Goal: Task Accomplishment & Management: Complete application form

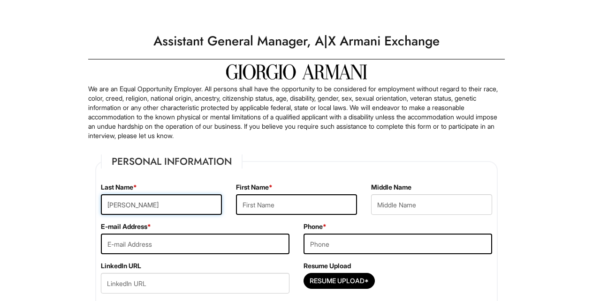
type input "[PERSON_NAME]"
type input "Franco"
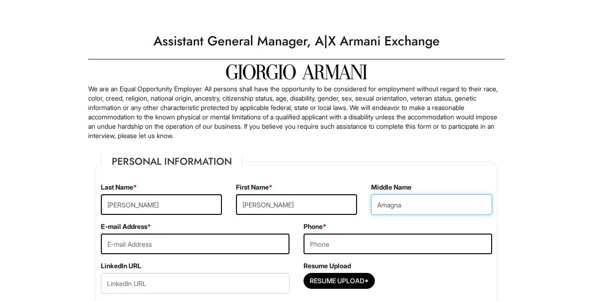
type input "Amagna"
click at [290, 203] on input "Franco" at bounding box center [296, 205] width 121 height 21
type input "[PERSON_NAME]"
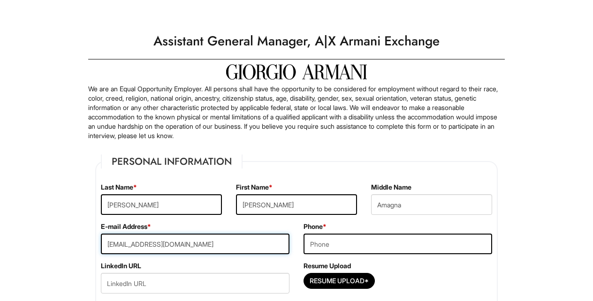
type input "[EMAIL_ADDRESS][DOMAIN_NAME]"
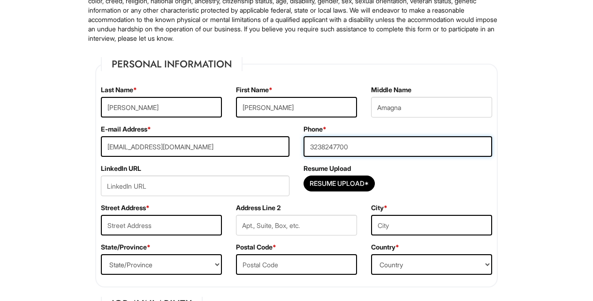
scroll to position [98, 0]
type input "3238247700"
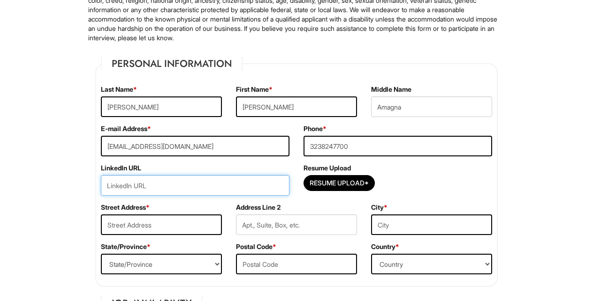
click at [156, 184] on input "url" at bounding box center [195, 185] width 188 height 21
paste input "www.linkedin.com/in/franco-n-87b068100"
type input "www.linkedin.com/in/franco-n-87b068100"
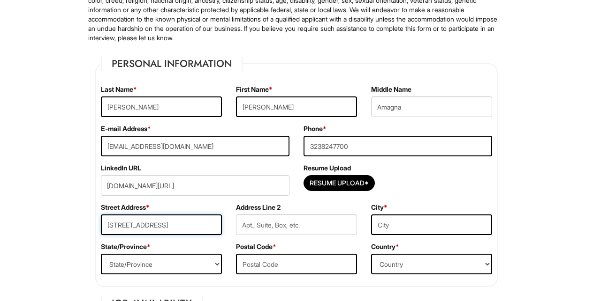
click at [203, 230] on input "[STREET_ADDRESS]" at bounding box center [161, 225] width 121 height 21
type input "[STREET_ADDRESS]"
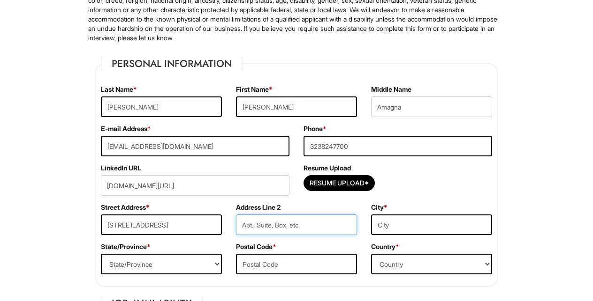
click at [299, 224] on input "text" at bounding box center [296, 225] width 121 height 21
type input "176"
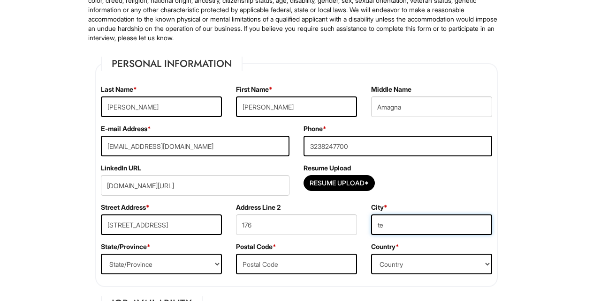
type input "t"
type input "Tempe"
select select "AZ"
type input "85282"
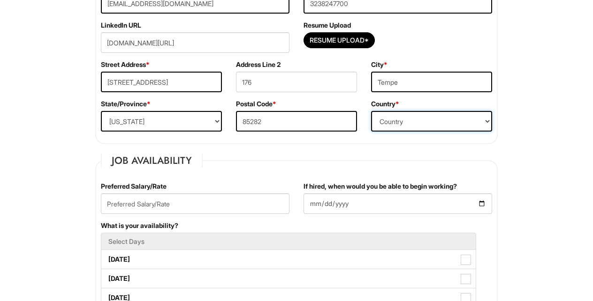
scroll to position [264, 0]
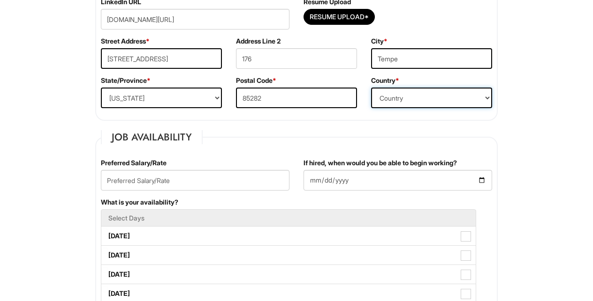
select select "[GEOGRAPHIC_DATA]"
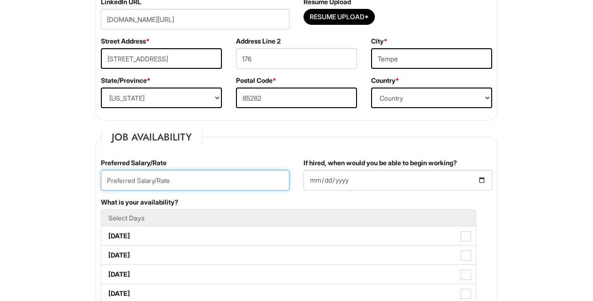
click at [143, 183] on input "text" at bounding box center [195, 180] width 188 height 21
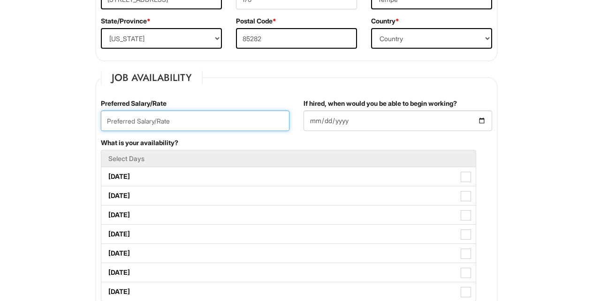
scroll to position [326, 0]
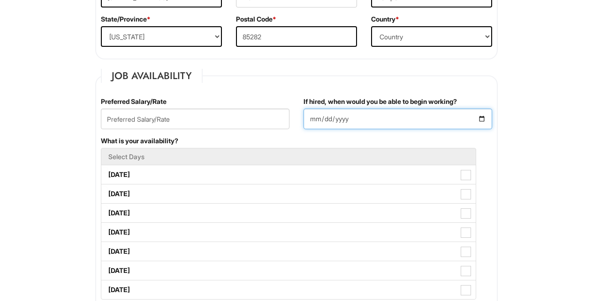
click at [354, 116] on input "If hired, when would you be able to begin working?" at bounding box center [397, 119] width 188 height 21
type input "2025-08-18"
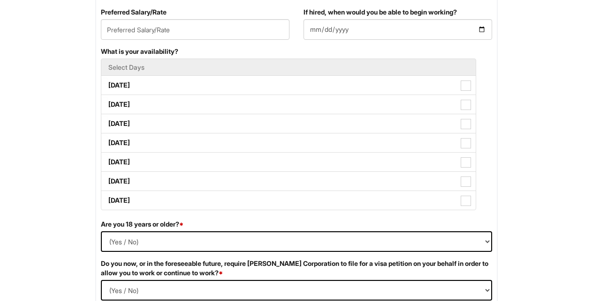
scroll to position [416, 0]
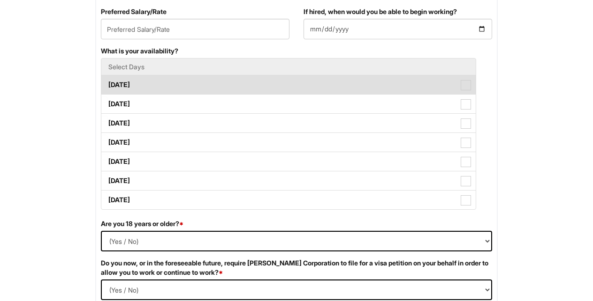
click at [468, 85] on span at bounding box center [465, 85] width 10 height 10
click at [107, 83] on Available_Monday "[DATE]" at bounding box center [104, 80] width 6 height 6
checkbox Available_Monday "true"
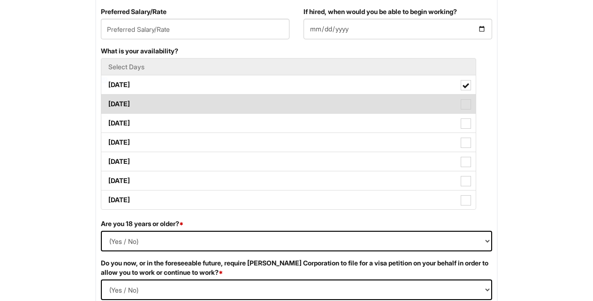
click at [468, 104] on span at bounding box center [465, 104] width 10 height 10
click at [107, 103] on Available_Tuesday "[DATE]" at bounding box center [104, 100] width 6 height 6
checkbox Available_Tuesday "true"
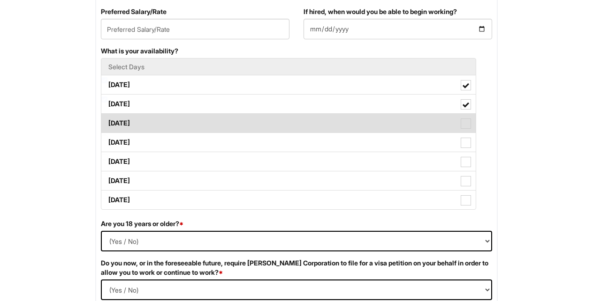
click at [466, 121] on span at bounding box center [465, 124] width 10 height 10
click at [107, 121] on Available_Wednesday "[DATE]" at bounding box center [104, 119] width 6 height 6
checkbox Available_Wednesday "true"
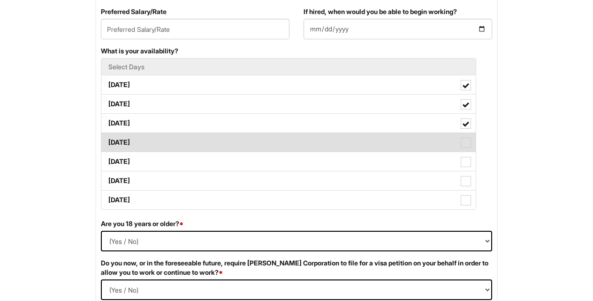
click at [466, 144] on span at bounding box center [465, 143] width 10 height 10
click at [107, 141] on Available_Thursday "[DATE]" at bounding box center [104, 138] width 6 height 6
checkbox Available_Thursday "true"
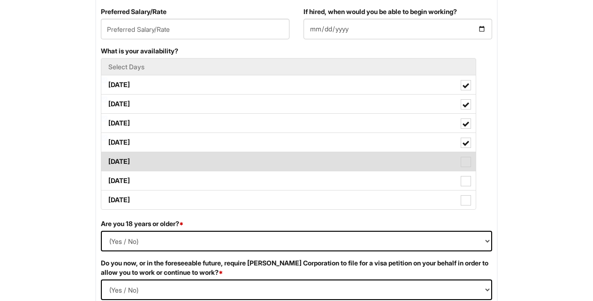
click at [468, 162] on span at bounding box center [465, 162] width 10 height 10
click at [107, 160] on Available_Friday "[DATE]" at bounding box center [104, 157] width 6 height 6
checkbox Available_Friday "true"
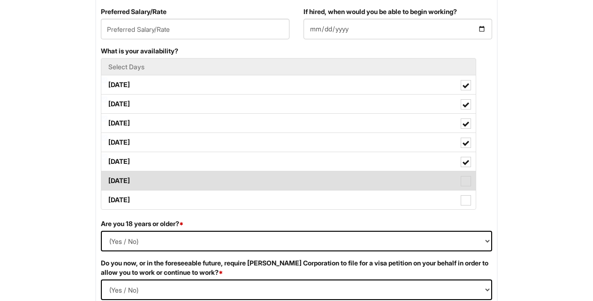
click at [466, 180] on span at bounding box center [465, 181] width 10 height 10
click at [107, 180] on Available_Saturday "[DATE]" at bounding box center [104, 176] width 6 height 6
checkbox Available_Saturday "true"
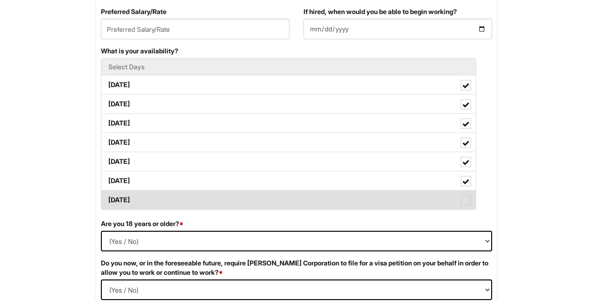
click at [467, 203] on span at bounding box center [465, 200] width 10 height 10
click at [107, 199] on Available_Sunday "[DATE]" at bounding box center [104, 196] width 6 height 6
checkbox Available_Sunday "true"
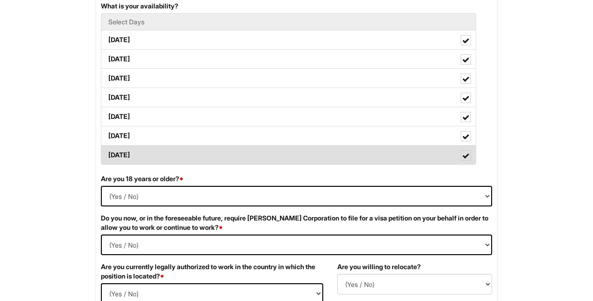
scroll to position [539, 0]
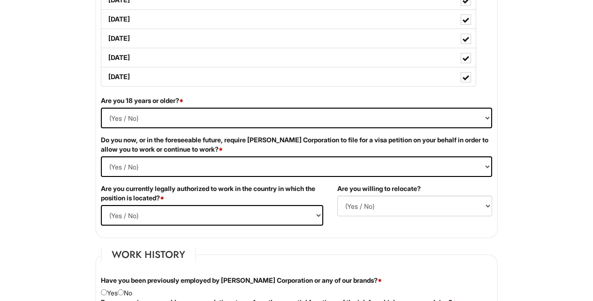
click at [270, 106] on div "Are you 18 years or older? * (Yes / No) Yes No" at bounding box center [296, 115] width 405 height 39
select select "Yes"
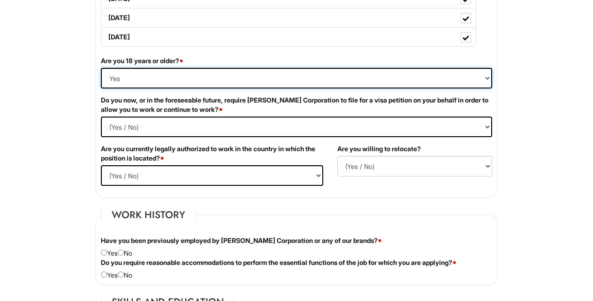
scroll to position [588, 0]
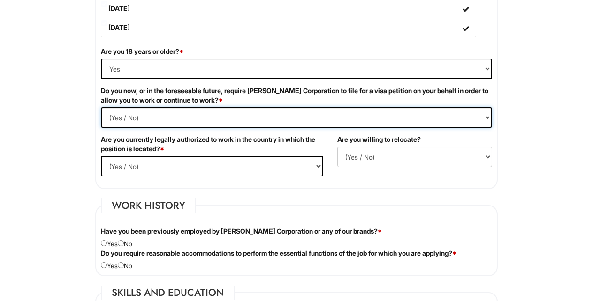
select Required "No"
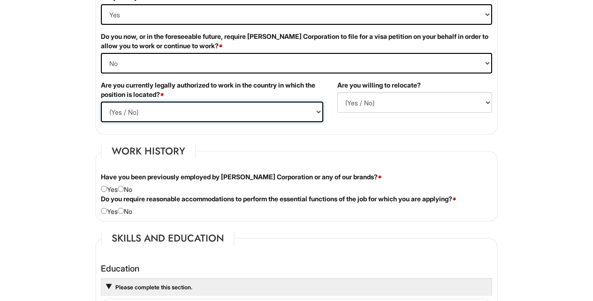
select select "Yes"
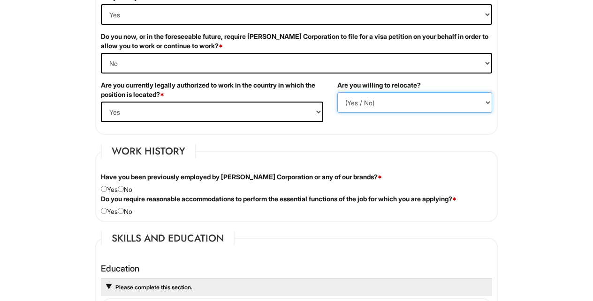
select select "Y"
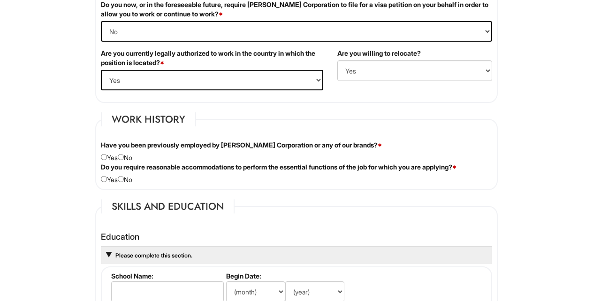
click at [124, 157] on input "radio" at bounding box center [121, 157] width 6 height 6
radio input "true"
click at [124, 178] on input "radio" at bounding box center [121, 179] width 6 height 6
radio input "true"
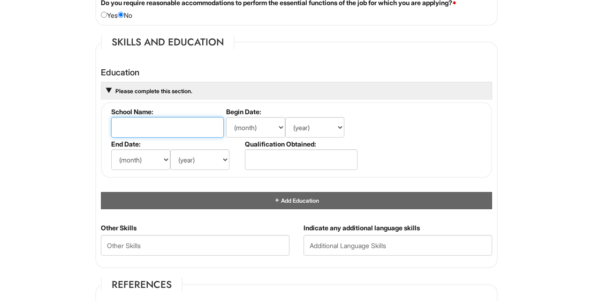
scroll to position [842, 0]
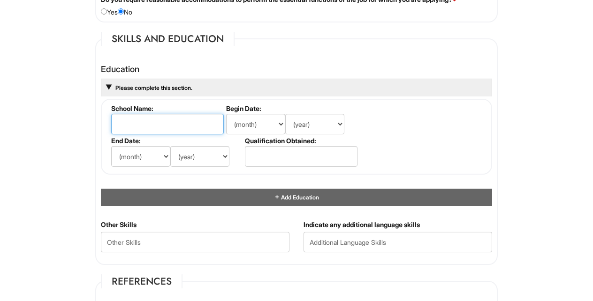
click at [169, 117] on input "text" at bounding box center [167, 124] width 113 height 21
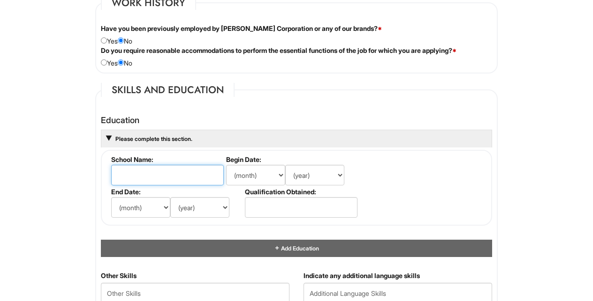
scroll to position [794, 0]
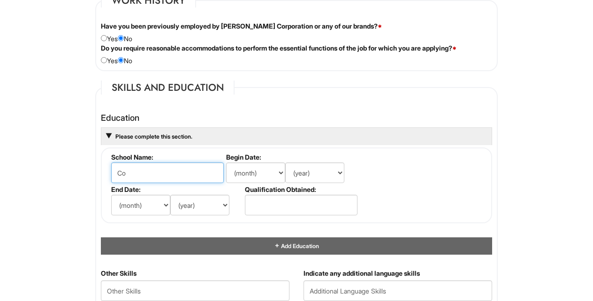
type input "C"
type input "College of the Holy Spirit"
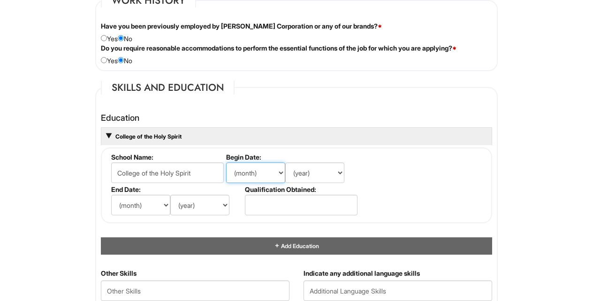
select select "6"
select select "2009"
select select "5"
select select "2013"
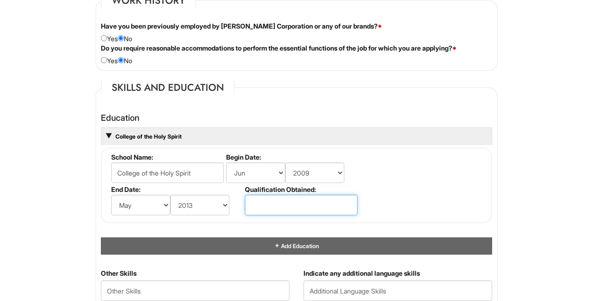
click at [271, 203] on input "text" at bounding box center [301, 205] width 113 height 21
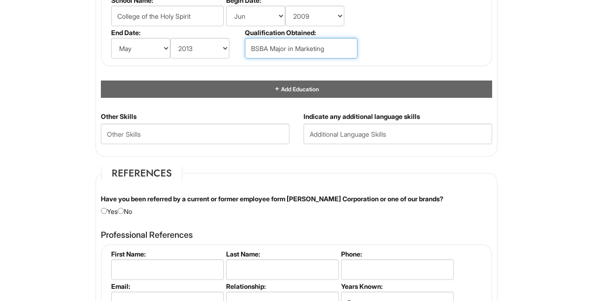
scroll to position [952, 0]
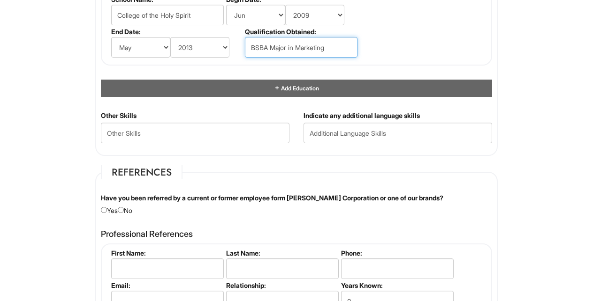
type input "BSBA Major in Marketing"
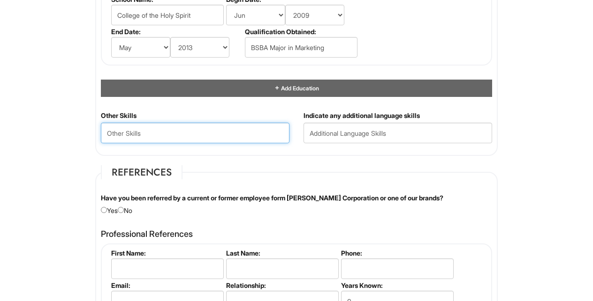
click at [218, 123] on Skills "text" at bounding box center [195, 133] width 188 height 21
paste Skills "All is here: [URL][DOMAIN_NAME]"
drag, startPoint x: 138, startPoint y: 133, endPoint x: 73, endPoint y: 132, distance: 65.2
click at [136, 130] on Skills "All is here: [URL][DOMAIN_NAME]" at bounding box center [195, 133] width 188 height 21
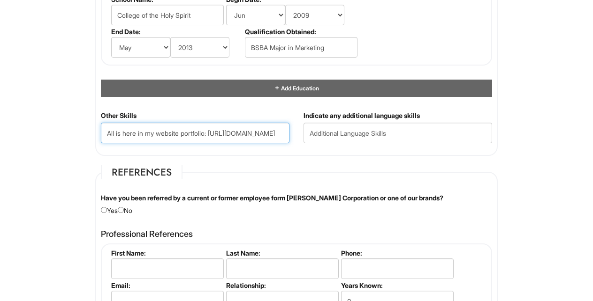
type Skills "All is here in my website portfolio: https://francon23.my.canva.site/#home"
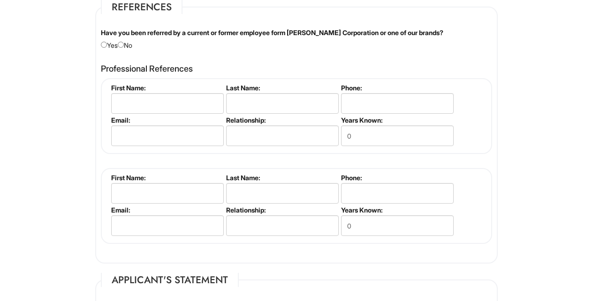
scroll to position [1136, 0]
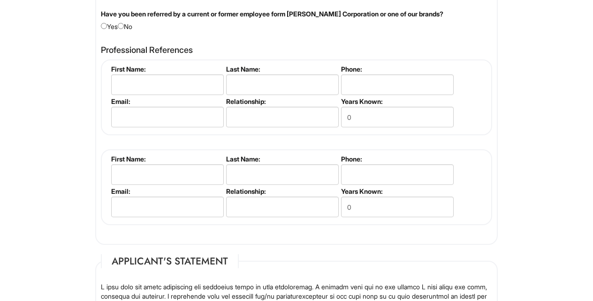
type input "English, Tagalog"
click at [124, 23] on input "radio" at bounding box center [121, 26] width 6 height 6
radio input "true"
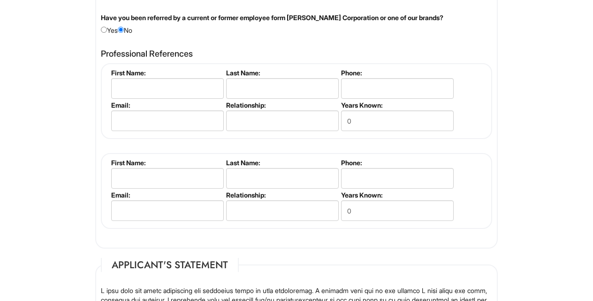
scroll to position [1142, 0]
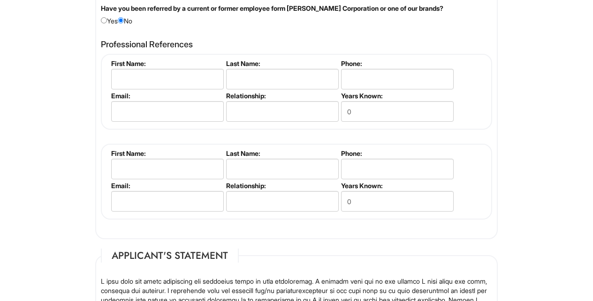
click at [164, 92] on label "Email:" at bounding box center [166, 96] width 111 height 8
type input "Edward"
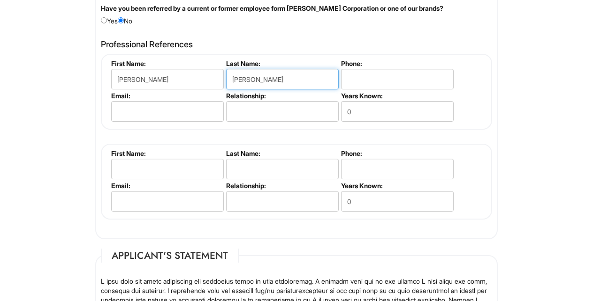
type input "[PERSON_NAME]"
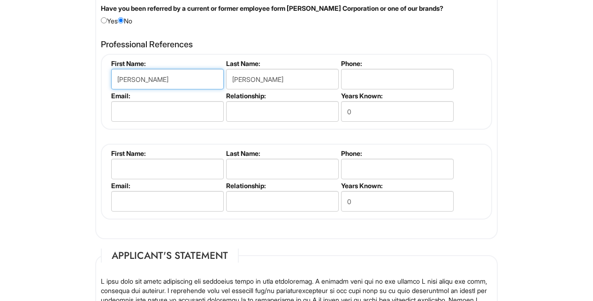
drag, startPoint x: 199, startPoint y: 73, endPoint x: 7, endPoint y: 73, distance: 192.2
type input "[PERSON_NAME]"
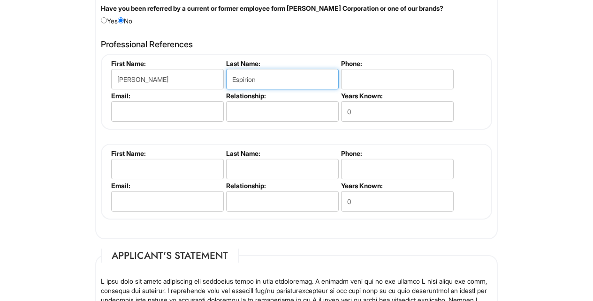
type input "Espirion"
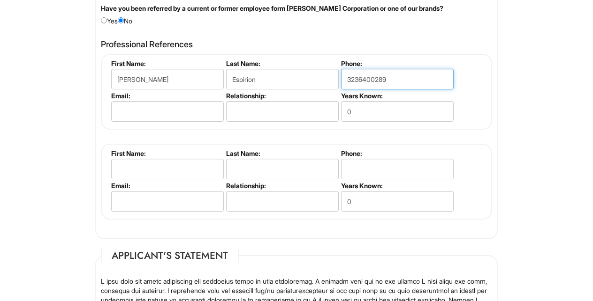
type input "3236400289"
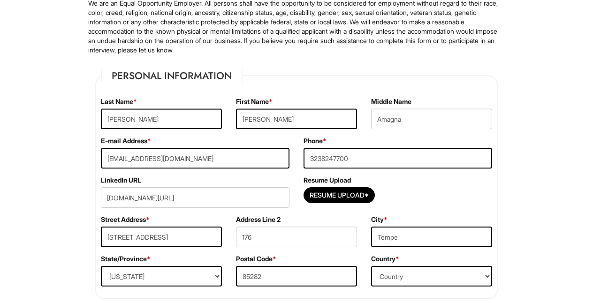
scroll to position [84, 0]
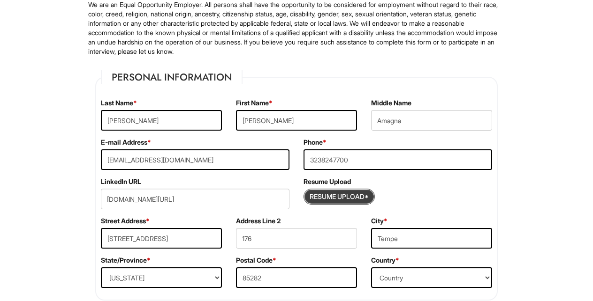
click at [331, 201] on input "Resume Upload*" at bounding box center [339, 196] width 70 height 15
type input "C:\fakepath\[PERSON_NAME].pdf"
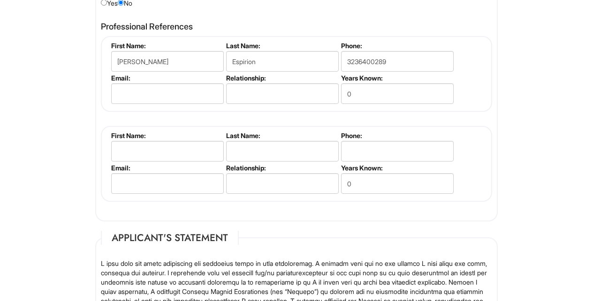
scroll to position [1146, 0]
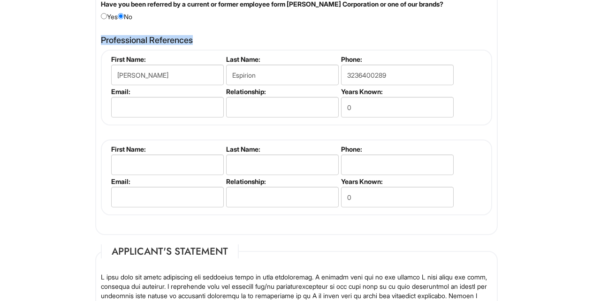
drag, startPoint x: 90, startPoint y: 38, endPoint x: 272, endPoint y: 38, distance: 181.9
click at [296, 36] on h4 "Professional References" at bounding box center [296, 40] width 391 height 9
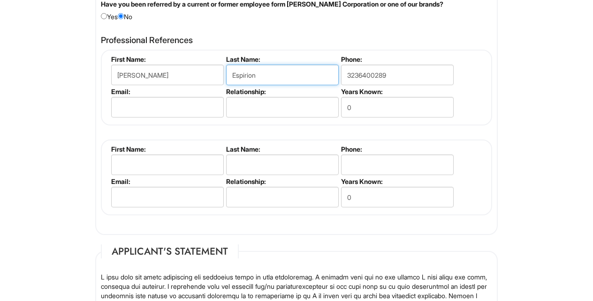
drag, startPoint x: 266, startPoint y: 76, endPoint x: 159, endPoint y: 73, distance: 106.9
click at [159, 55] on ul "First Name: Tommy Last Name: Espirion Phone: 3236400289 Email: Relationship: Ye…" at bounding box center [297, 55] width 377 height 0
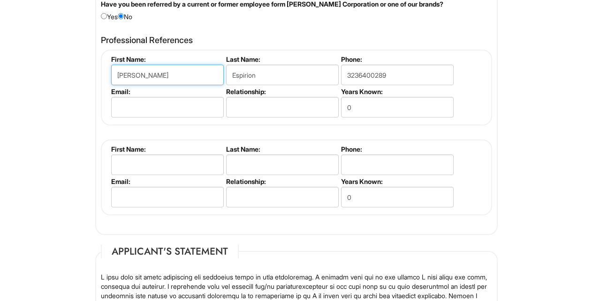
click at [143, 71] on input "[PERSON_NAME]" at bounding box center [167, 75] width 113 height 21
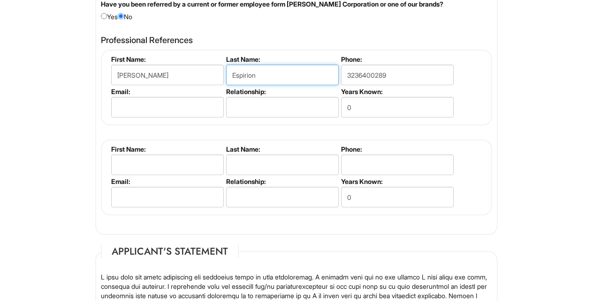
click at [291, 71] on input "Espirion" at bounding box center [282, 75] width 113 height 21
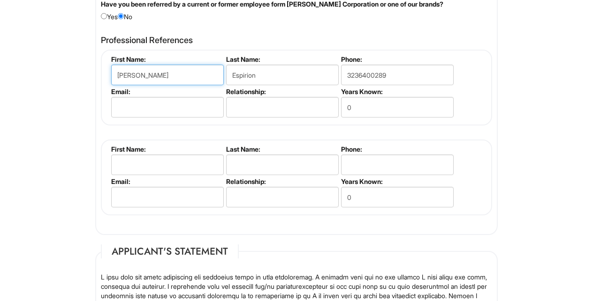
click at [173, 77] on input "[PERSON_NAME]" at bounding box center [167, 75] width 113 height 21
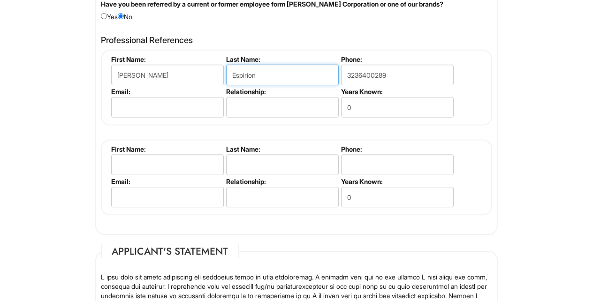
click at [289, 68] on input "Espirion" at bounding box center [282, 75] width 113 height 21
drag, startPoint x: 271, startPoint y: 74, endPoint x: 161, endPoint y: 66, distance: 110.0
click at [163, 55] on ul "First Name: Tommy Last Name: Espirion Phone: 3236400289 Email: Relationship: Ye…" at bounding box center [297, 55] width 377 height 0
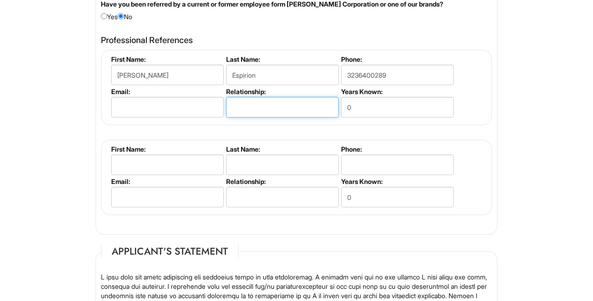
click at [267, 97] on input "text" at bounding box center [282, 107] width 113 height 21
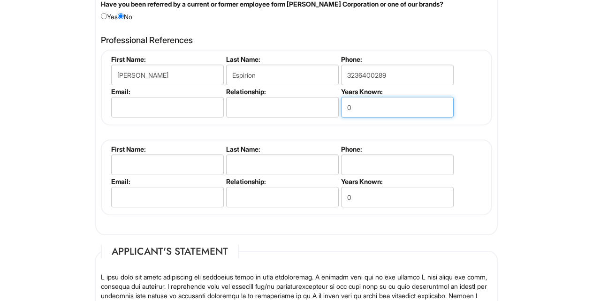
click at [376, 100] on input "0" at bounding box center [397, 107] width 113 height 21
type input "3"
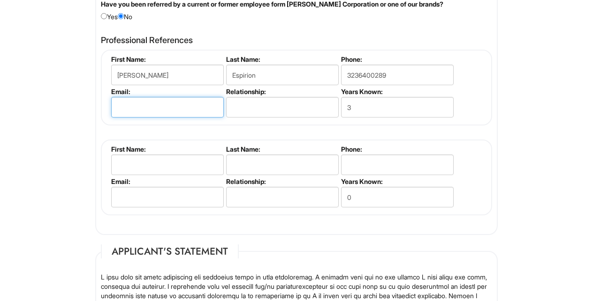
click at [158, 108] on input "email" at bounding box center [167, 107] width 113 height 21
type input "t"
type input "[EMAIL_ADDRESS][DOMAIN_NAME]"
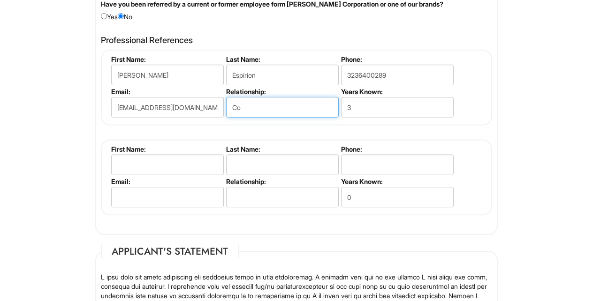
type input "C"
type input "Former Colleag"
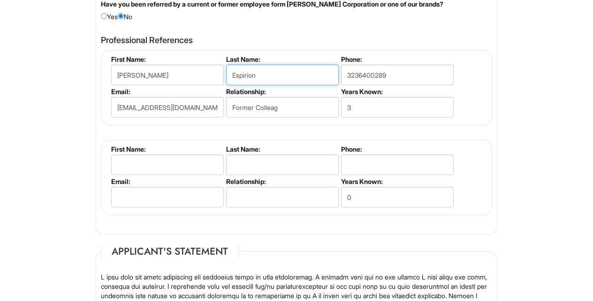
click at [263, 72] on input "Espirion" at bounding box center [282, 75] width 113 height 21
type input "E"
type input "[PERSON_NAME]"
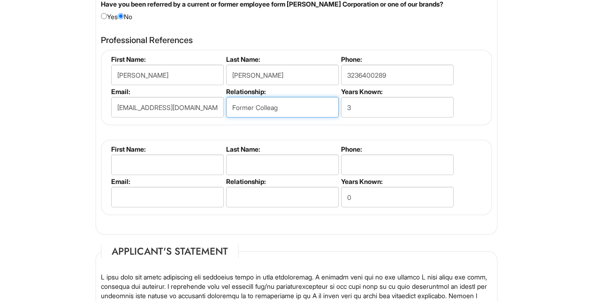
click at [291, 99] on input "Former Colleag" at bounding box center [282, 107] width 113 height 21
click at [291, 105] on input "Former Colleag" at bounding box center [282, 107] width 113 height 21
type input "Colleage t"
type input "Former Colleague"
click at [493, 101] on div "Professional References Tommy Arias First Name: Tommy Last Name: Arias Phone: 3…" at bounding box center [296, 130] width 405 height 199
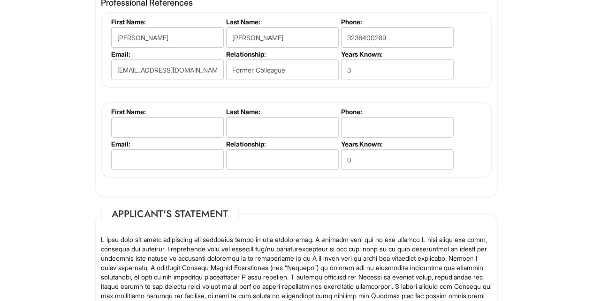
scroll to position [1181, 0]
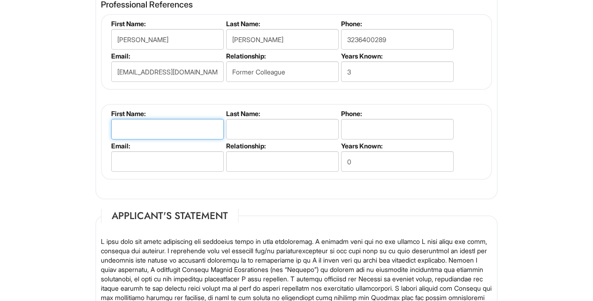
click at [187, 130] on input "text" at bounding box center [167, 129] width 113 height 21
type input "[PERSON_NAME]"
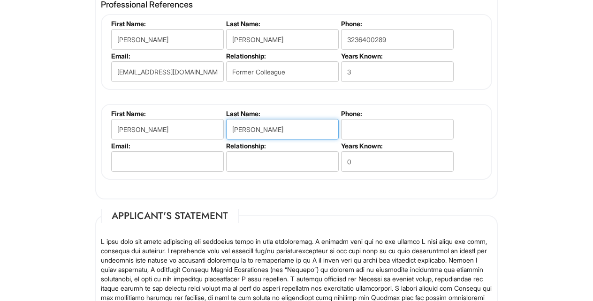
type input "[PERSON_NAME]"
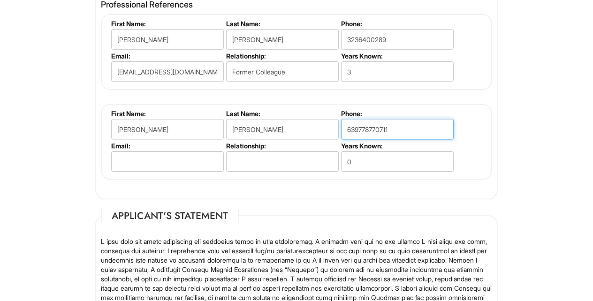
type input "639778770711"
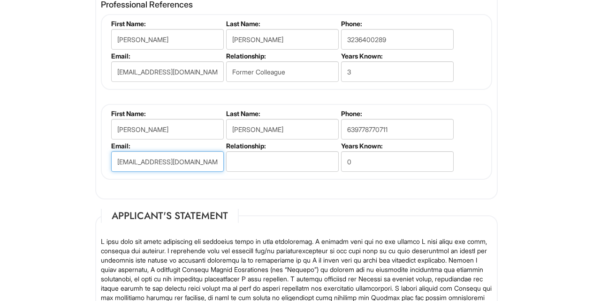
type input "[EMAIL_ADDRESS][DOMAIN_NAME]"
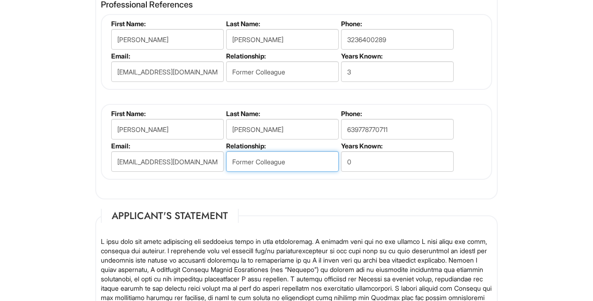
type input "Former Colleague"
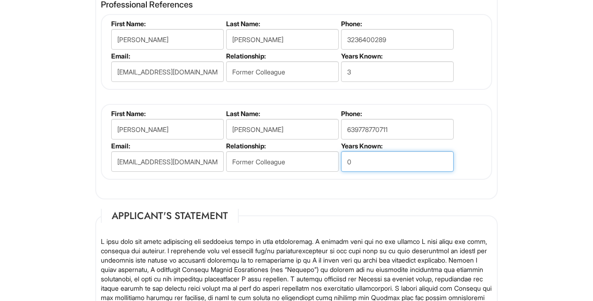
click at [390, 164] on input "0" at bounding box center [397, 161] width 113 height 21
type input "8"
type input "10"
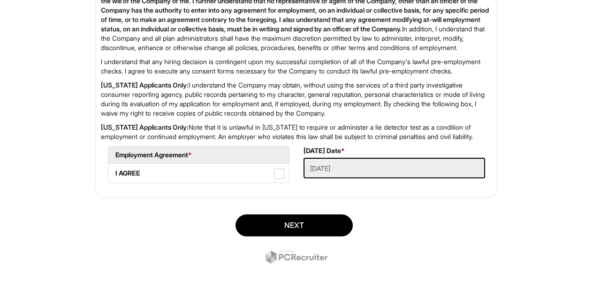
scroll to position [1563, 0]
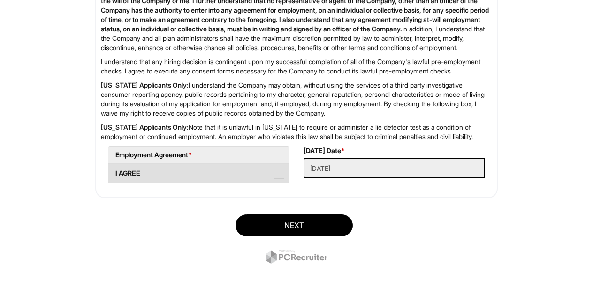
click at [282, 175] on span at bounding box center [279, 174] width 10 height 10
click at [114, 172] on AGREE "I AGREE" at bounding box center [111, 169] width 6 height 6
checkbox AGREE "true"
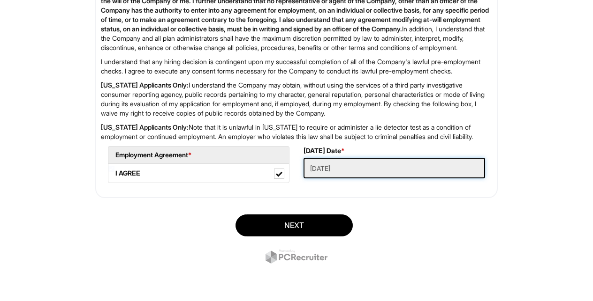
click at [376, 168] on Applied "[DATE]" at bounding box center [393, 168] width 181 height 21
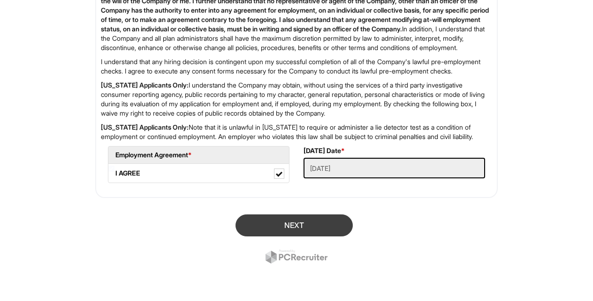
click at [313, 222] on button "Next" at bounding box center [293, 226] width 117 height 22
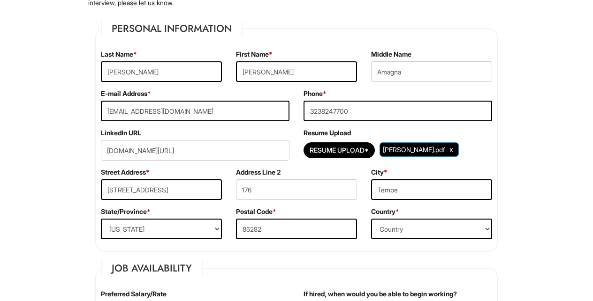
click at [483, 150] on div "Resume Upload* Franco_CV.pdf" at bounding box center [397, 150] width 188 height 21
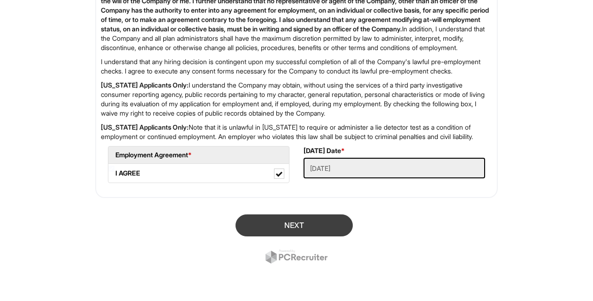
click at [264, 231] on button "Next" at bounding box center [293, 226] width 117 height 22
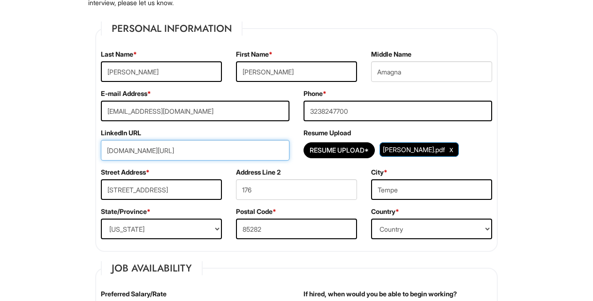
drag, startPoint x: 248, startPoint y: 154, endPoint x: 66, endPoint y: 150, distance: 181.9
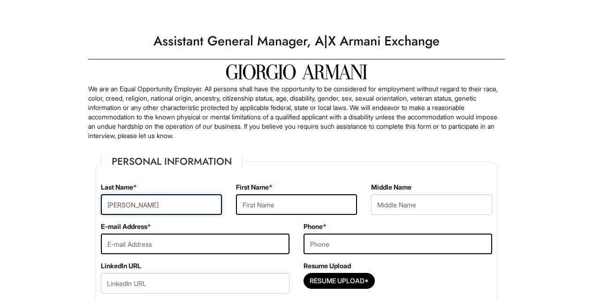
type input "[PERSON_NAME]"
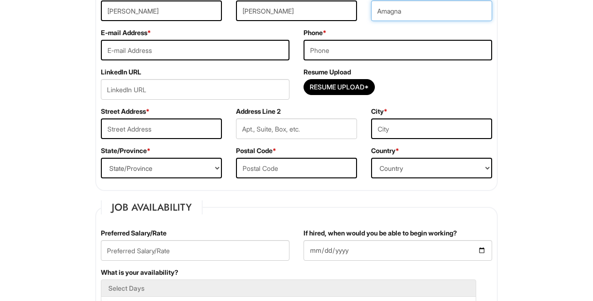
scroll to position [211, 0]
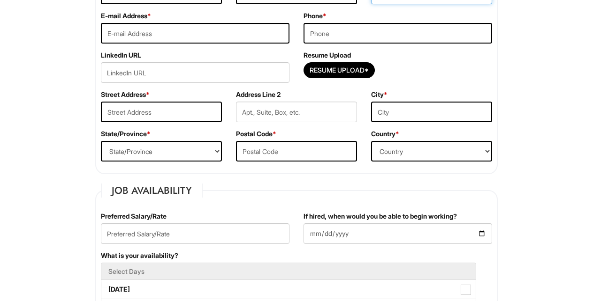
type input "Amagna"
type input "[PERSON_NAME]"
type input "[EMAIL_ADDRESS][DOMAIN_NAME]"
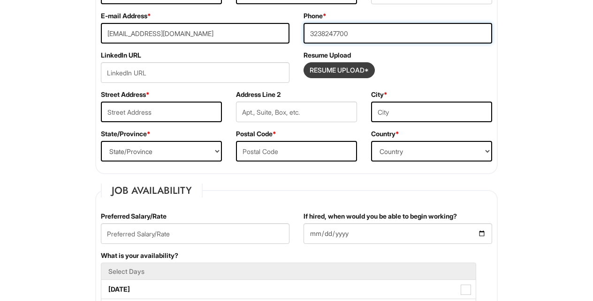
type input "3238247700"
click at [365, 76] on input "Resume Upload*" at bounding box center [339, 70] width 70 height 15
type input "C:\fakepath\[PERSON_NAME].pdf"
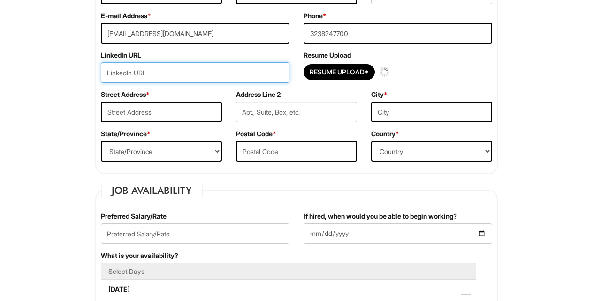
click at [165, 77] on input "url" at bounding box center [195, 72] width 188 height 21
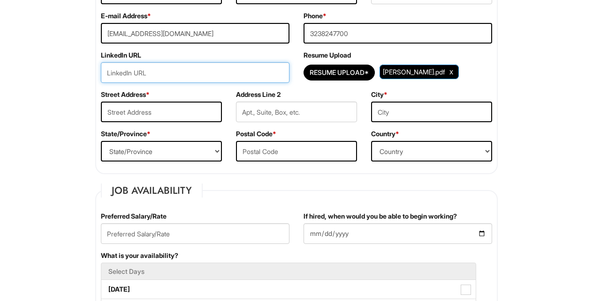
paste input "All is here: [URL][DOMAIN_NAME]"
type input "All is here: [URL][DOMAIN_NAME]"
paste input "[DOMAIN_NAME][URL]"
type input "[DOMAIN_NAME][URL]"
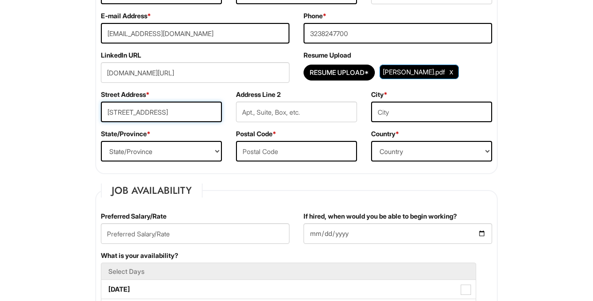
type input "[STREET_ADDRESS]"
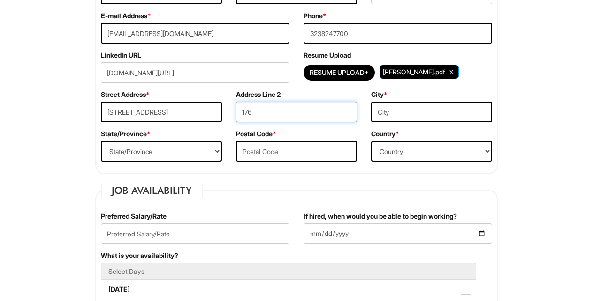
type input "176"
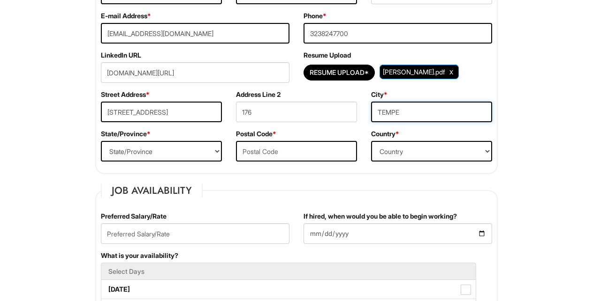
type input "TEMPE"
select select "AZ"
type input "85282"
select select "[GEOGRAPHIC_DATA]"
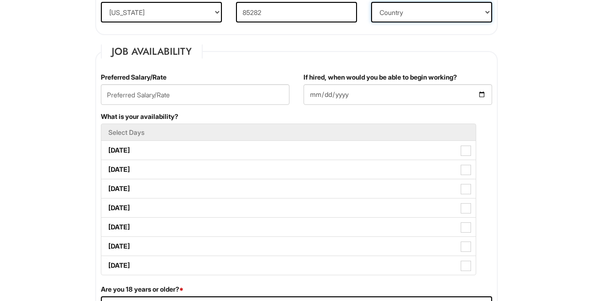
scroll to position [374, 0]
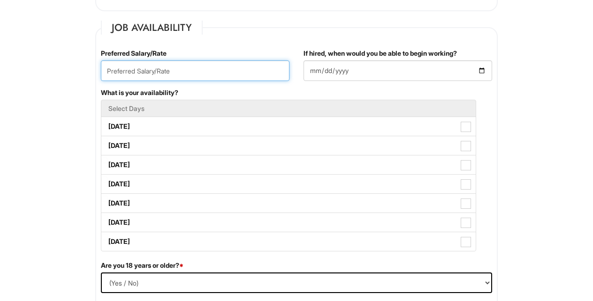
click at [159, 70] on input "text" at bounding box center [195, 70] width 188 height 21
type input "Whatever is fair"
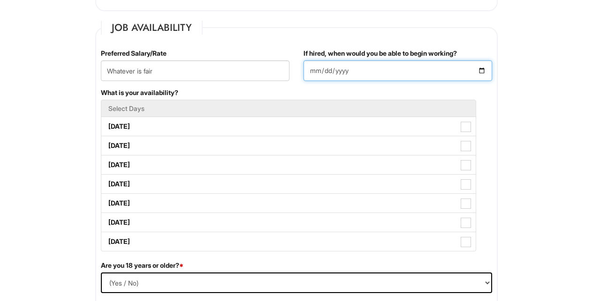
click at [317, 72] on input "If hired, when would you be able to begin working?" at bounding box center [397, 70] width 188 height 21
type input "[DATE]"
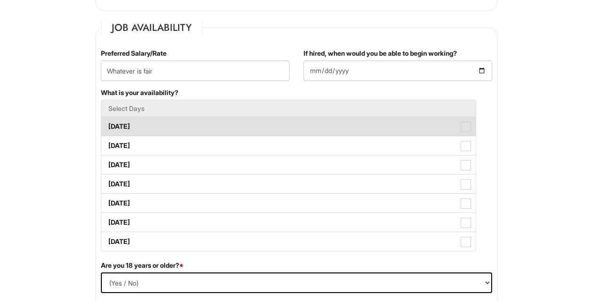
click at [468, 135] on label "[DATE]" at bounding box center [288, 126] width 374 height 19
click at [107, 125] on Available_Monday "[DATE]" at bounding box center [104, 122] width 6 height 6
checkbox Available_Monday "true"
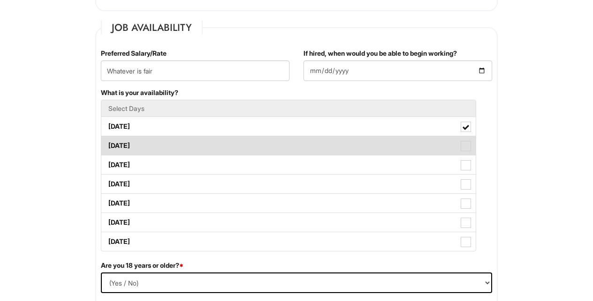
click at [466, 146] on span at bounding box center [465, 146] width 10 height 10
click at [107, 144] on Available_Tuesday "[DATE]" at bounding box center [104, 141] width 6 height 6
checkbox Available_Tuesday "true"
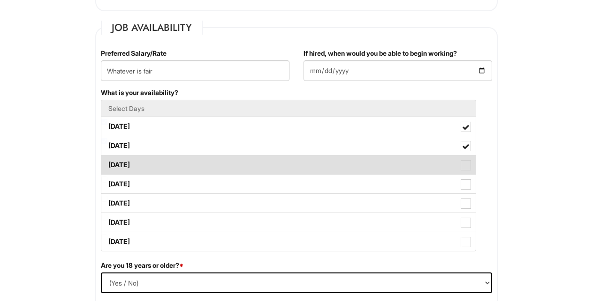
click at [466, 166] on span at bounding box center [465, 165] width 10 height 10
click at [107, 164] on Available_Wednesday "[DATE]" at bounding box center [104, 161] width 6 height 6
checkbox Available_Wednesday "true"
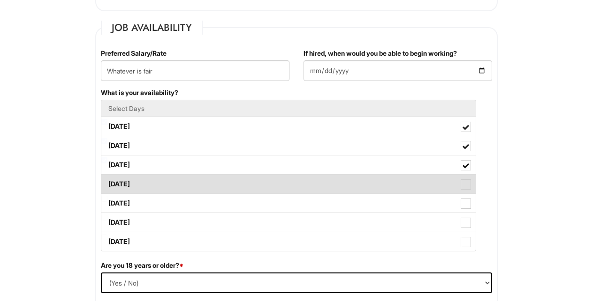
click at [464, 189] on span at bounding box center [465, 185] width 10 height 10
click at [107, 183] on Available_Thursday "[DATE]" at bounding box center [104, 180] width 6 height 6
checkbox Available_Thursday "true"
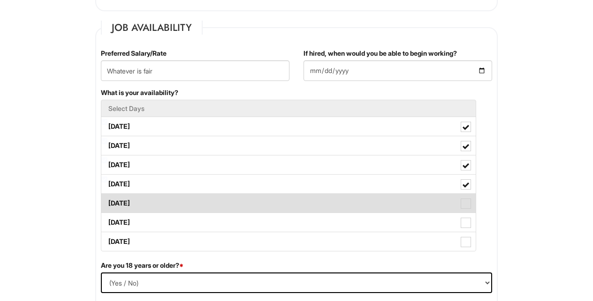
click at [464, 210] on label "[DATE]" at bounding box center [288, 203] width 374 height 19
click at [107, 202] on Available_Friday "[DATE]" at bounding box center [104, 199] width 6 height 6
checkbox Available_Friday "true"
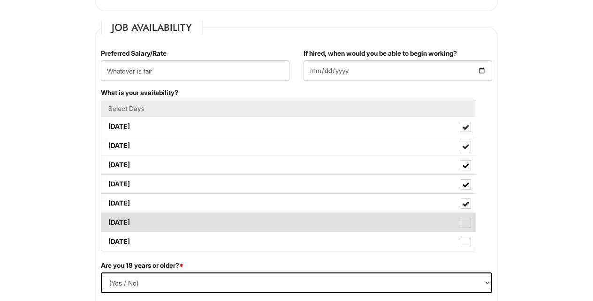
click at [464, 218] on span at bounding box center [465, 223] width 10 height 10
click at [107, 218] on Available_Saturday "[DATE]" at bounding box center [104, 218] width 6 height 6
checkbox Available_Saturday "true"
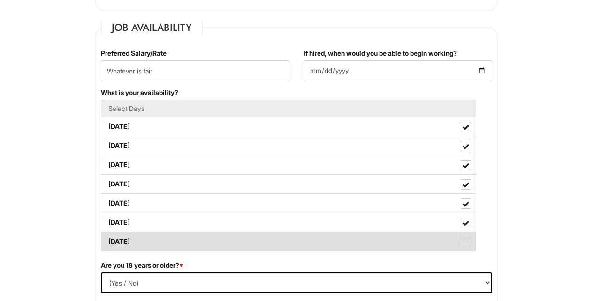
click at [464, 242] on span at bounding box center [465, 242] width 10 height 10
click at [107, 241] on Available_Sunday "[DATE]" at bounding box center [104, 237] width 6 height 6
checkbox Available_Sunday "true"
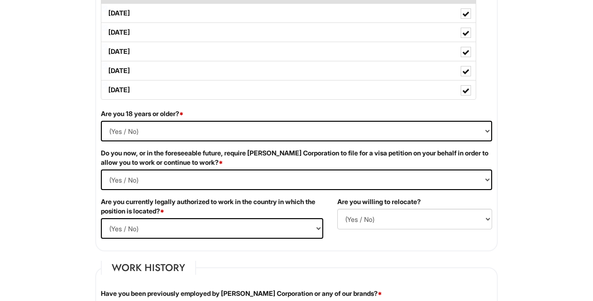
scroll to position [527, 0]
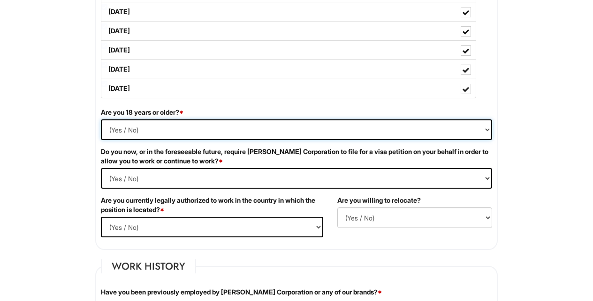
select select "Yes"
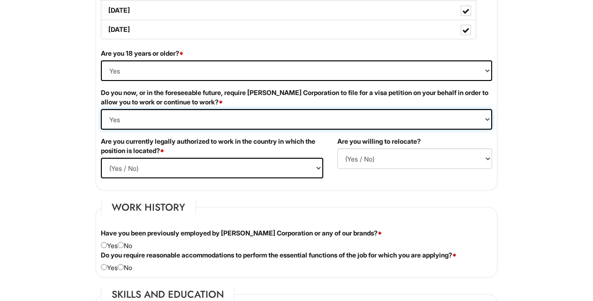
scroll to position [612, 0]
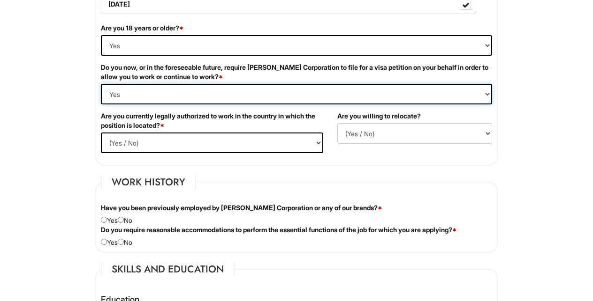
select Required "No"
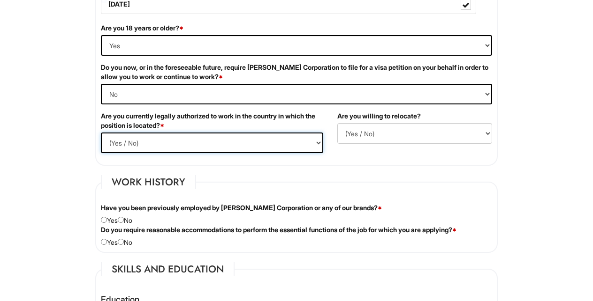
select select "Yes"
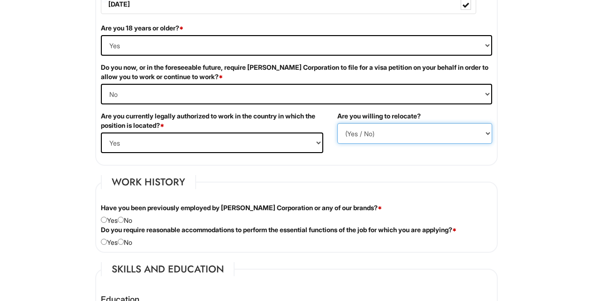
select select "Y"
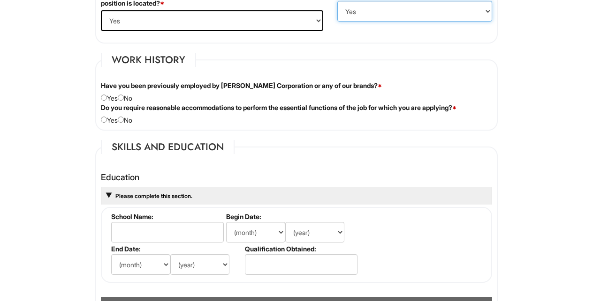
scroll to position [756, 0]
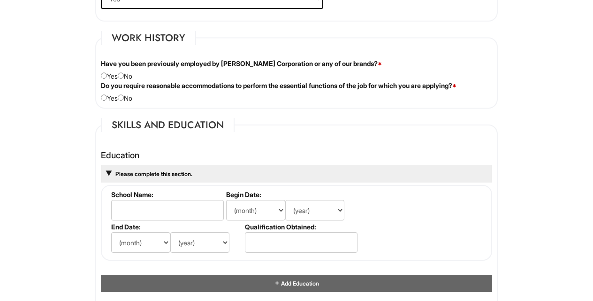
click at [125, 72] on div "Have you been previously employed by [PERSON_NAME] Corporation or any of our br…" at bounding box center [296, 70] width 405 height 22
click at [124, 75] on input "radio" at bounding box center [121, 76] width 6 height 6
radio input "true"
click at [127, 95] on div "Do you require reasonable accommodations to perform the essential functions of …" at bounding box center [296, 92] width 405 height 22
click at [124, 96] on input "radio" at bounding box center [121, 98] width 6 height 6
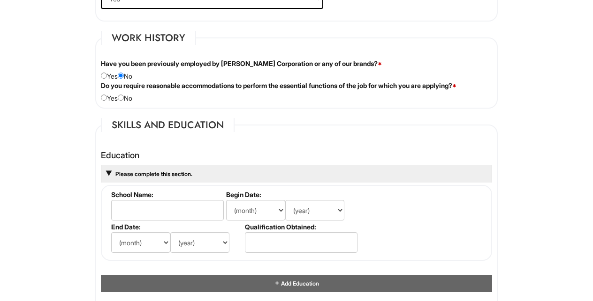
radio input "true"
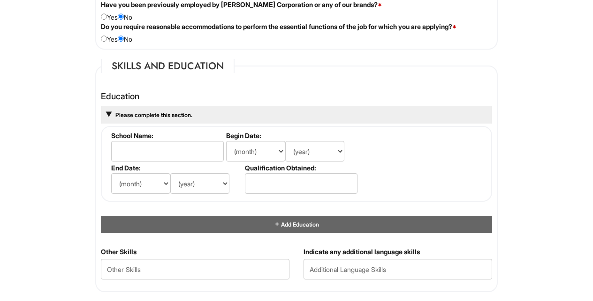
scroll to position [822, 0]
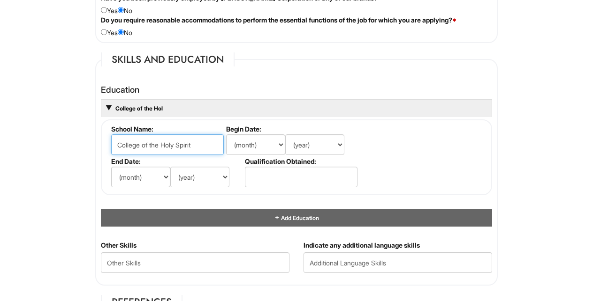
type input "College of the Holy Spirit"
select select "6"
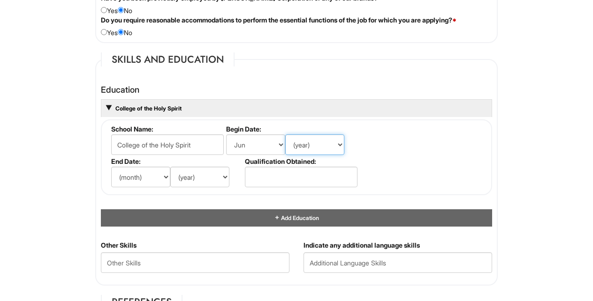
select select "2009"
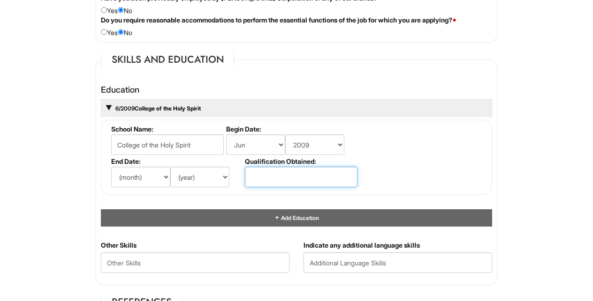
click at [319, 172] on input "text" at bounding box center [301, 177] width 113 height 21
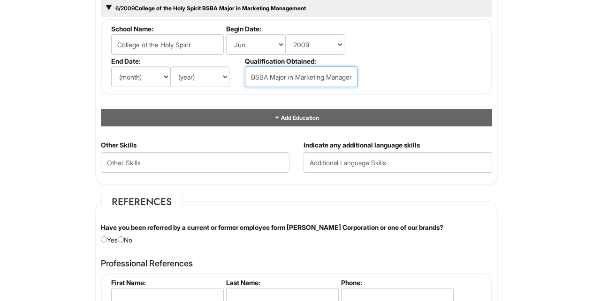
scroll to position [931, 0]
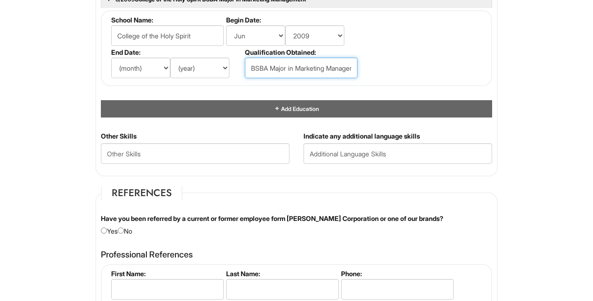
type input "BSBA Major in Marketing Management"
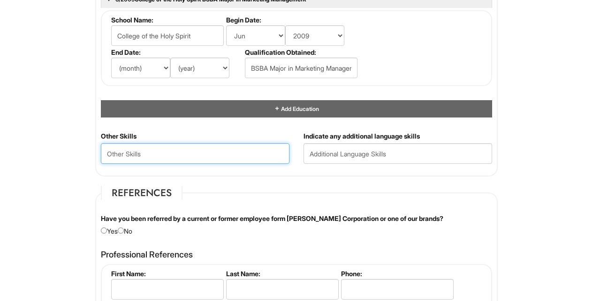
click at [197, 149] on Skills "text" at bounding box center [195, 153] width 188 height 21
paste Skills "[URL][DOMAIN_NAME]"
type Skills "All is here: [URL][DOMAIN_NAME]"
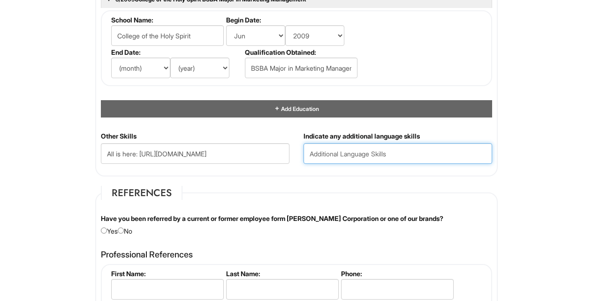
click at [312, 149] on input "text" at bounding box center [397, 153] width 188 height 21
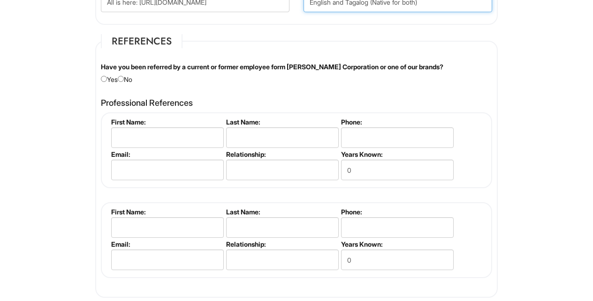
scroll to position [1104, 0]
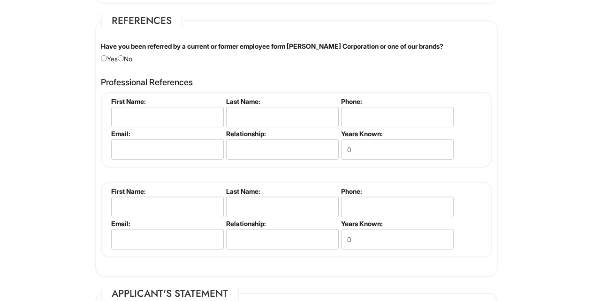
type input "English and Tagalog (Native for both)"
click at [124, 55] on input "radio" at bounding box center [121, 58] width 6 height 6
radio input "true"
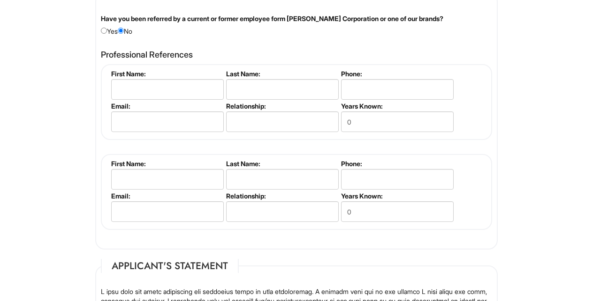
scroll to position [1132, 0]
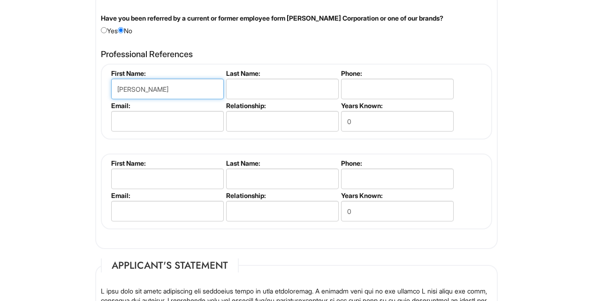
type input "[PERSON_NAME]"
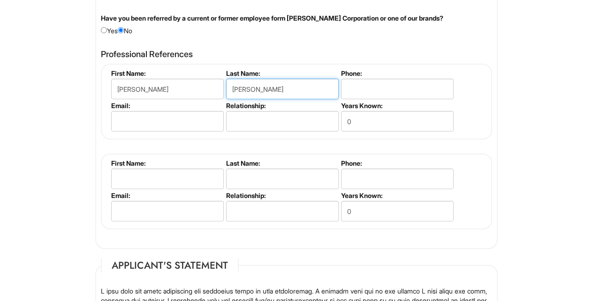
type input "[PERSON_NAME]"
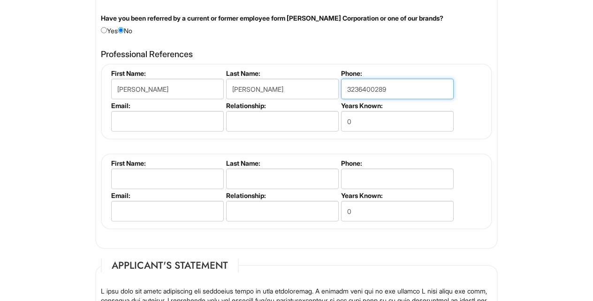
type input "3236400289"
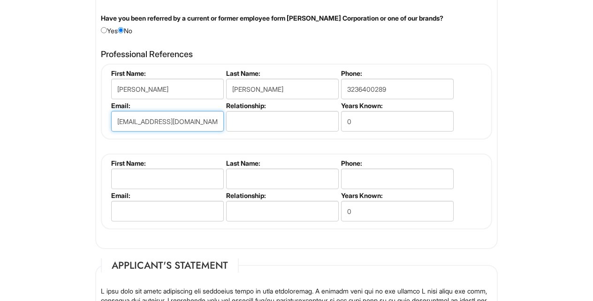
type input "[EMAIL_ADDRESS][DOMAIN_NAME]"
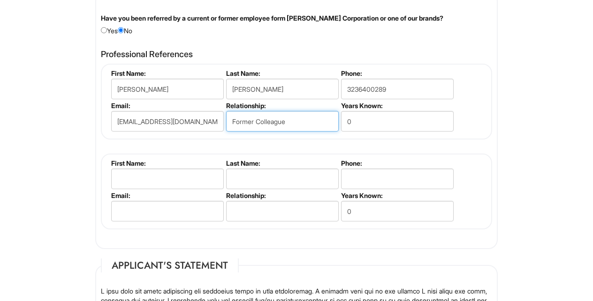
type input "Former Colleague"
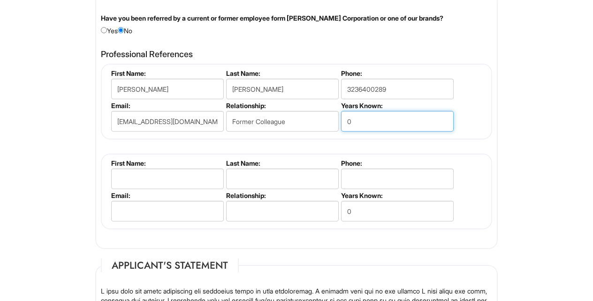
type input "5"
click at [110, 174] on li "First Name:" at bounding box center [166, 175] width 115 height 32
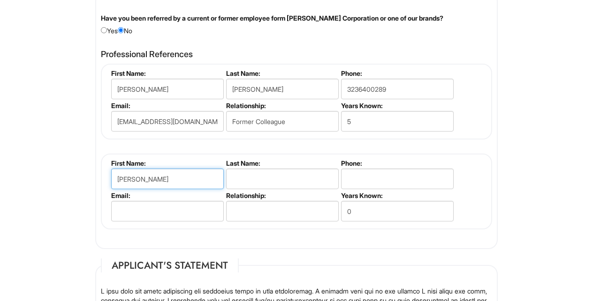
type input "[PERSON_NAME]"
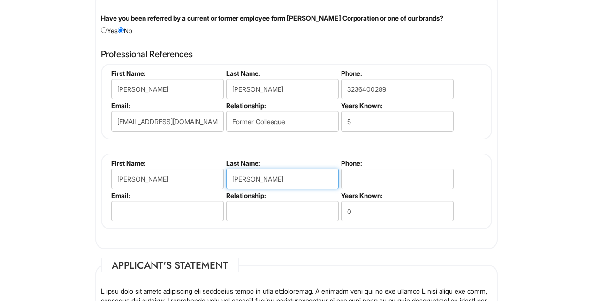
type input "[PERSON_NAME]"
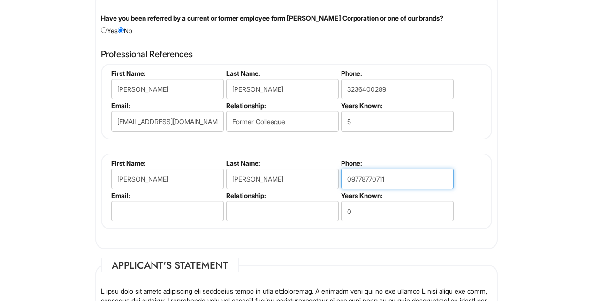
type input "09778770711"
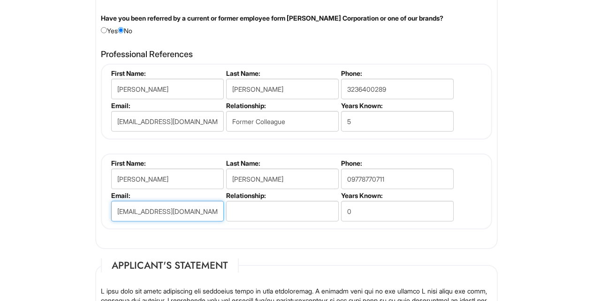
type input "[EMAIL_ADDRESS][DOMAIN_NAME]"
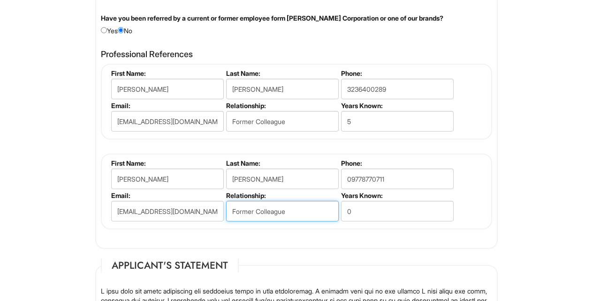
type input "Former Colleague"
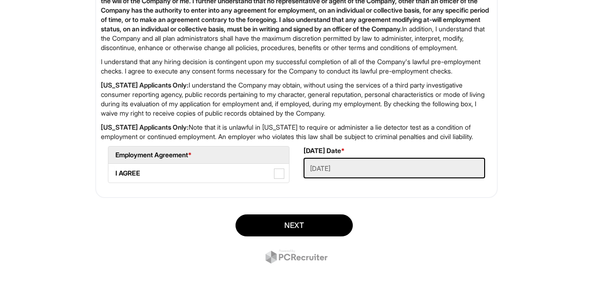
scroll to position [1563, 0]
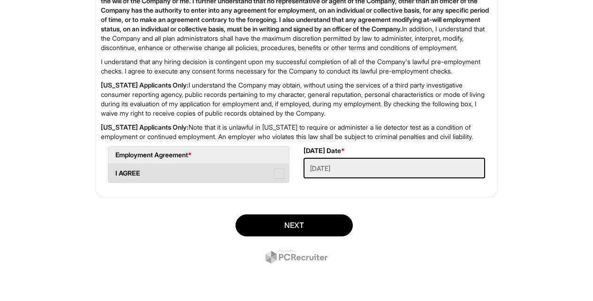
type input "7"
click at [279, 175] on span at bounding box center [279, 174] width 10 height 10
click at [114, 172] on AGREE "I AGREE" at bounding box center [111, 169] width 6 height 6
checkbox AGREE "true"
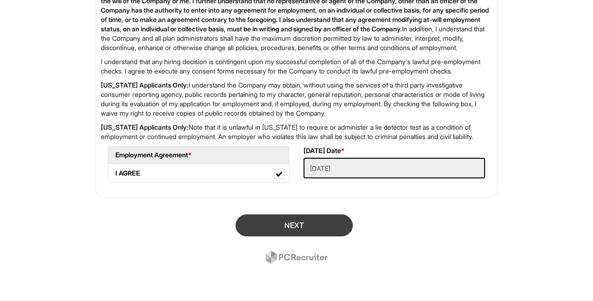
click at [303, 221] on button "Next" at bounding box center [293, 226] width 117 height 22
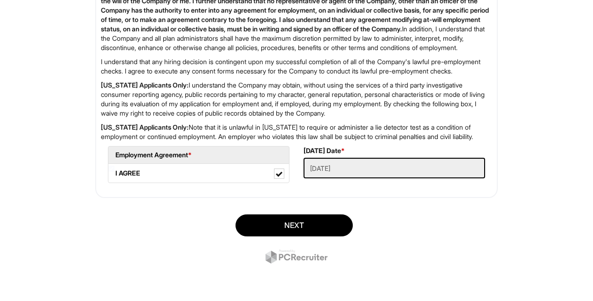
scroll to position [133, 0]
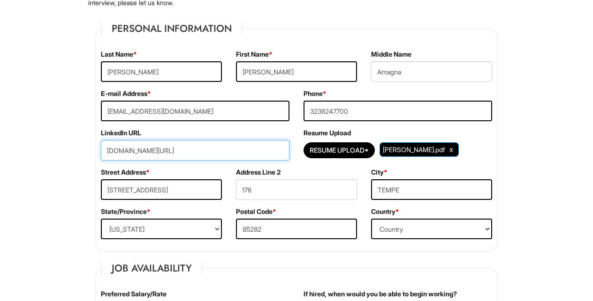
click at [230, 160] on input "[DOMAIN_NAME][URL]" at bounding box center [195, 150] width 188 height 21
click at [185, 167] on div "LinkedIn URL [DOMAIN_NAME][URL]" at bounding box center [195, 147] width 203 height 39
click at [211, 150] on input "[DOMAIN_NAME][URL]" at bounding box center [195, 150] width 188 height 21
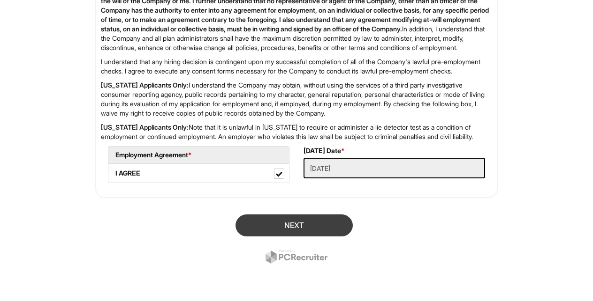
click at [328, 218] on button "Next" at bounding box center [293, 226] width 117 height 22
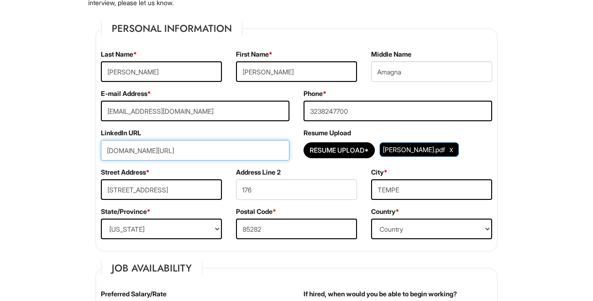
click at [218, 152] on input "[DOMAIN_NAME][URL]" at bounding box center [195, 150] width 188 height 21
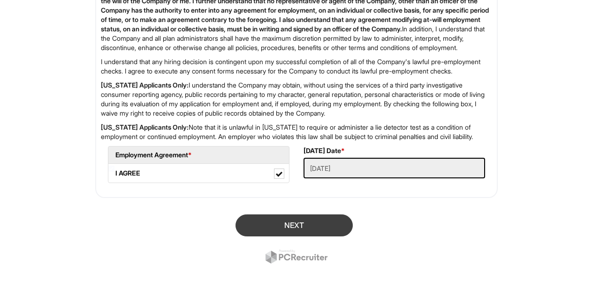
scroll to position [1563, 0]
click at [316, 228] on button "Next" at bounding box center [293, 226] width 117 height 22
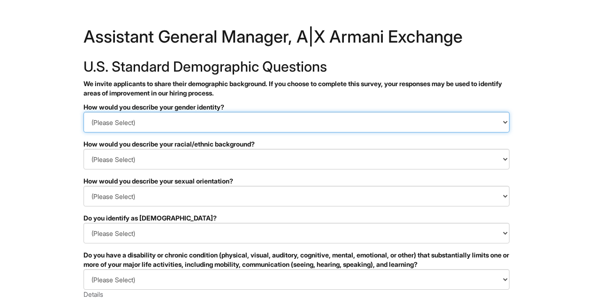
select select "Man"
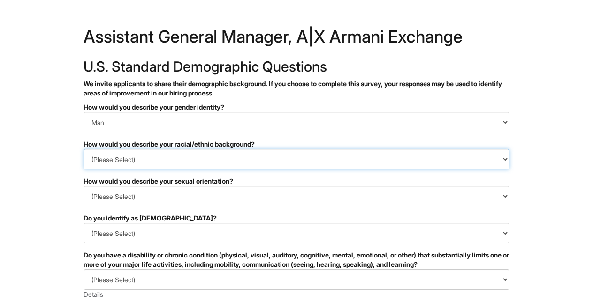
select select "I prefer to self-describe"
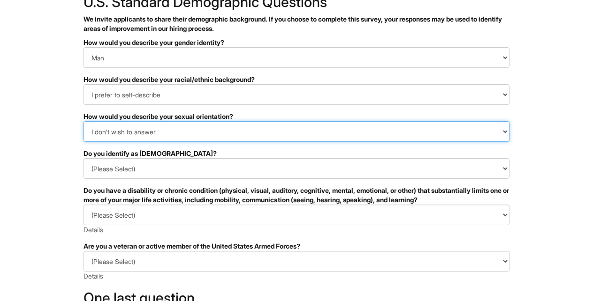
scroll to position [65, 0]
select select "Gay"
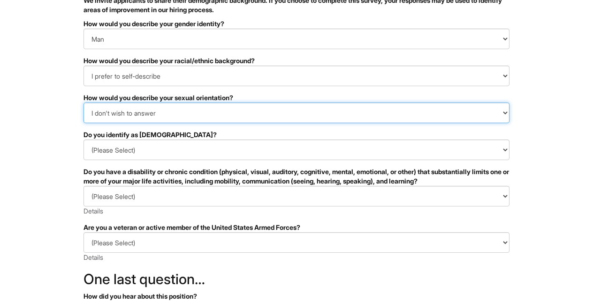
scroll to position [87, 0]
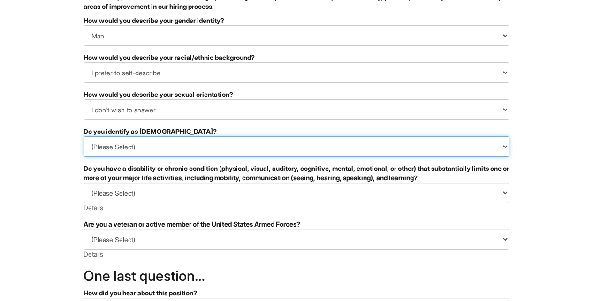
select select "No"
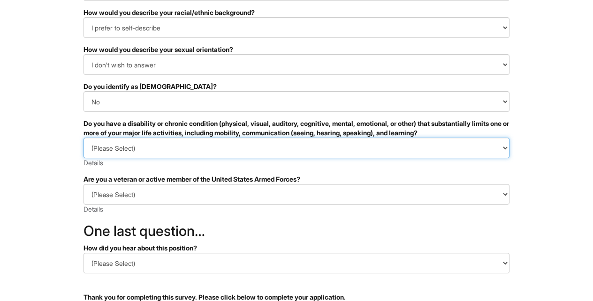
select select "NO, I DON'T HAVE A DISABILITY"
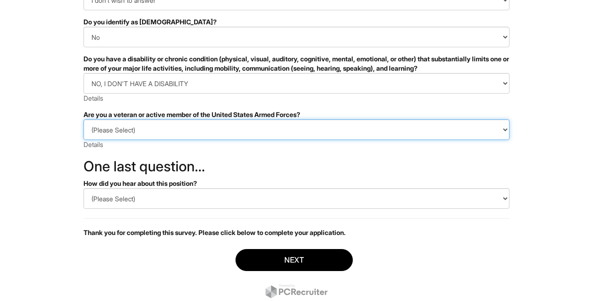
select select "I AM NOT A PROTECTED VETERAN"
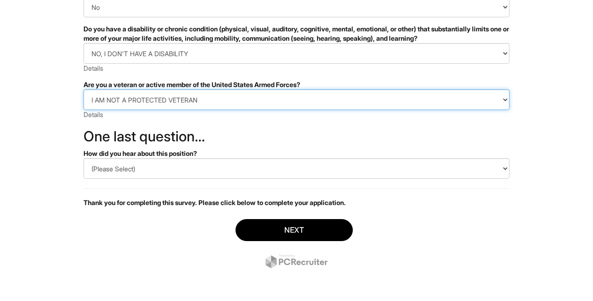
scroll to position [226, 0]
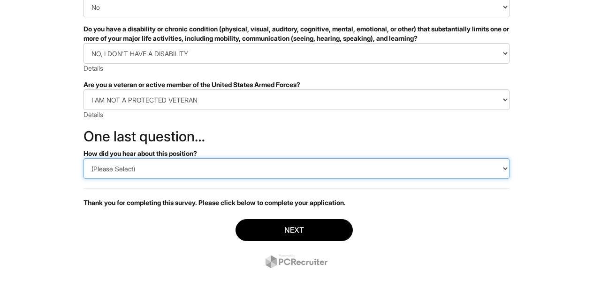
select select "LinkedIn"
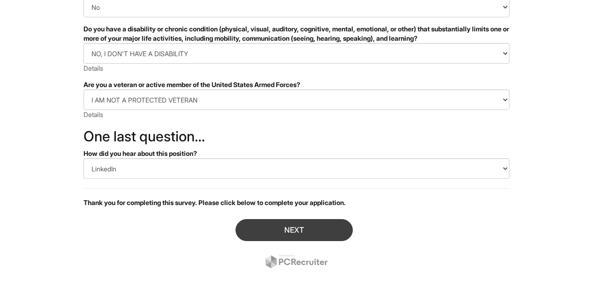
click at [289, 222] on button "Next" at bounding box center [293, 230] width 117 height 22
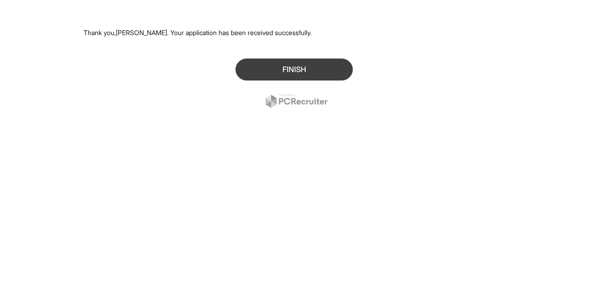
click at [306, 69] on button "Finish" at bounding box center [293, 70] width 117 height 22
